Goal: Task Accomplishment & Management: Use online tool/utility

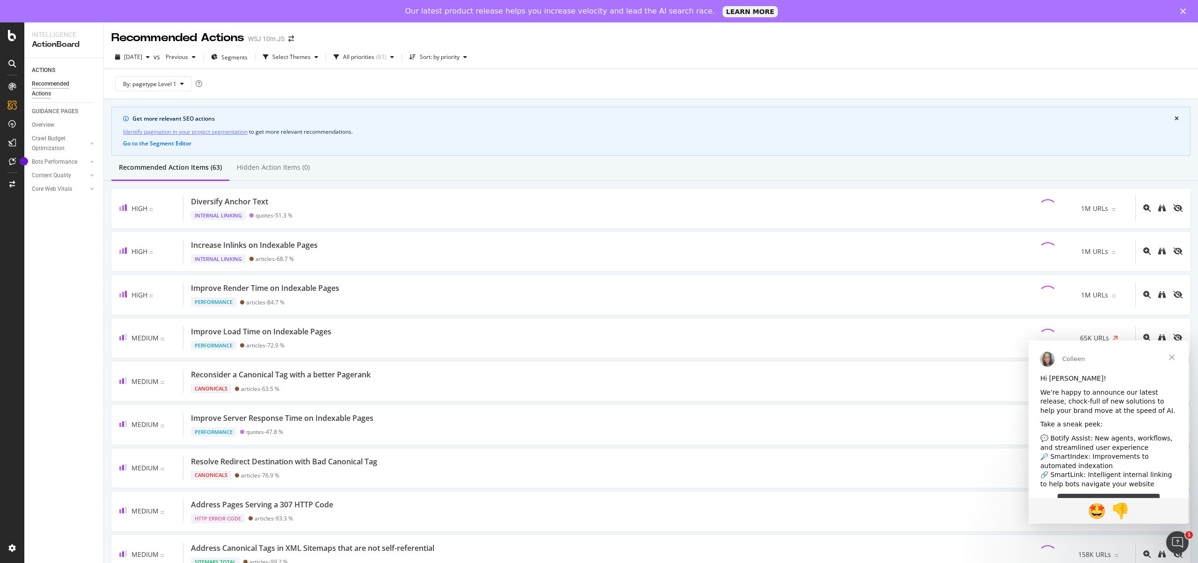
click at [1172, 355] on span "Close" at bounding box center [1172, 358] width 34 height 34
